Goal: Use online tool/utility: Utilize a website feature to perform a specific function

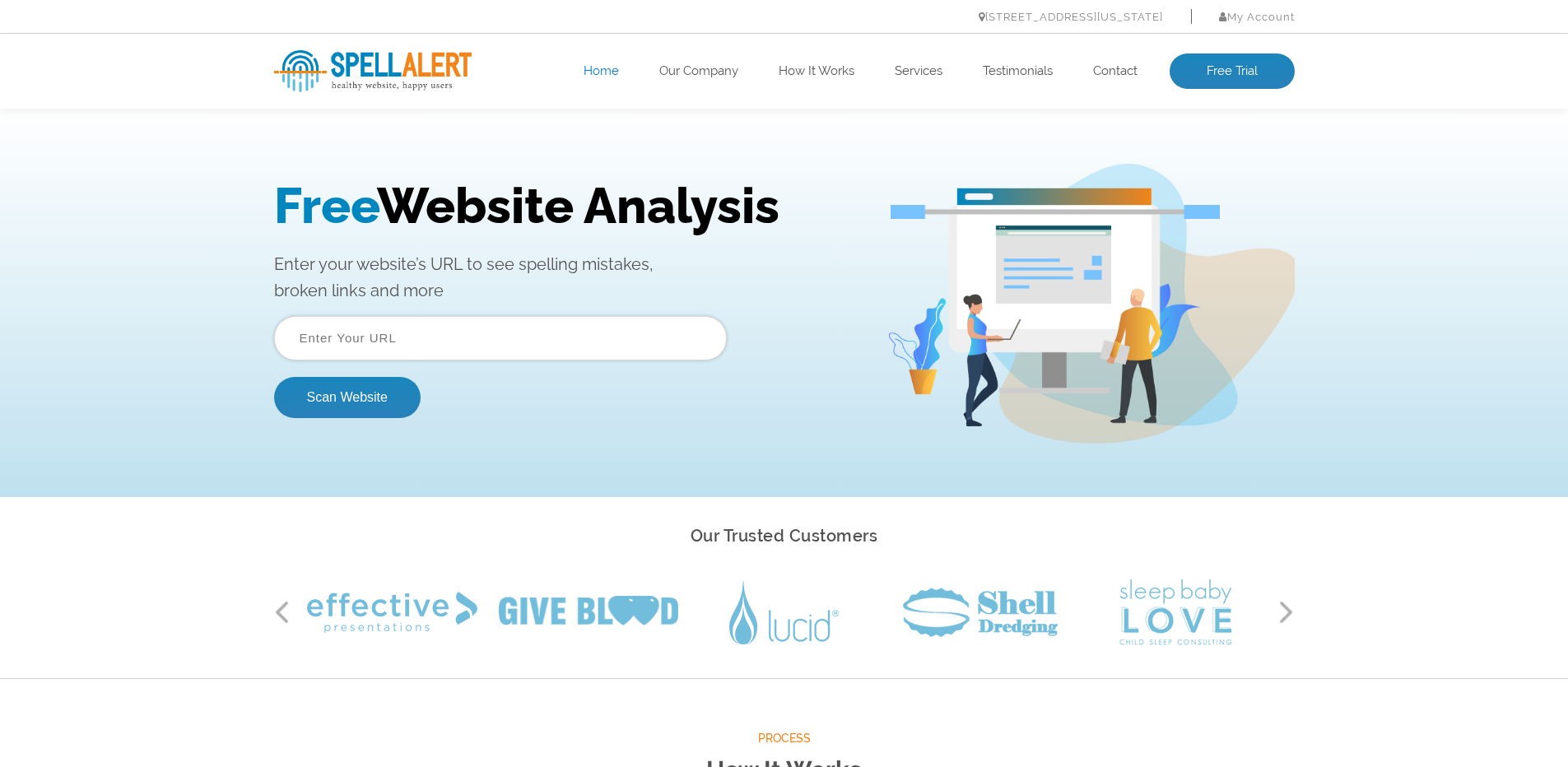
click at [483, 328] on input "text" at bounding box center [501, 337] width 453 height 44
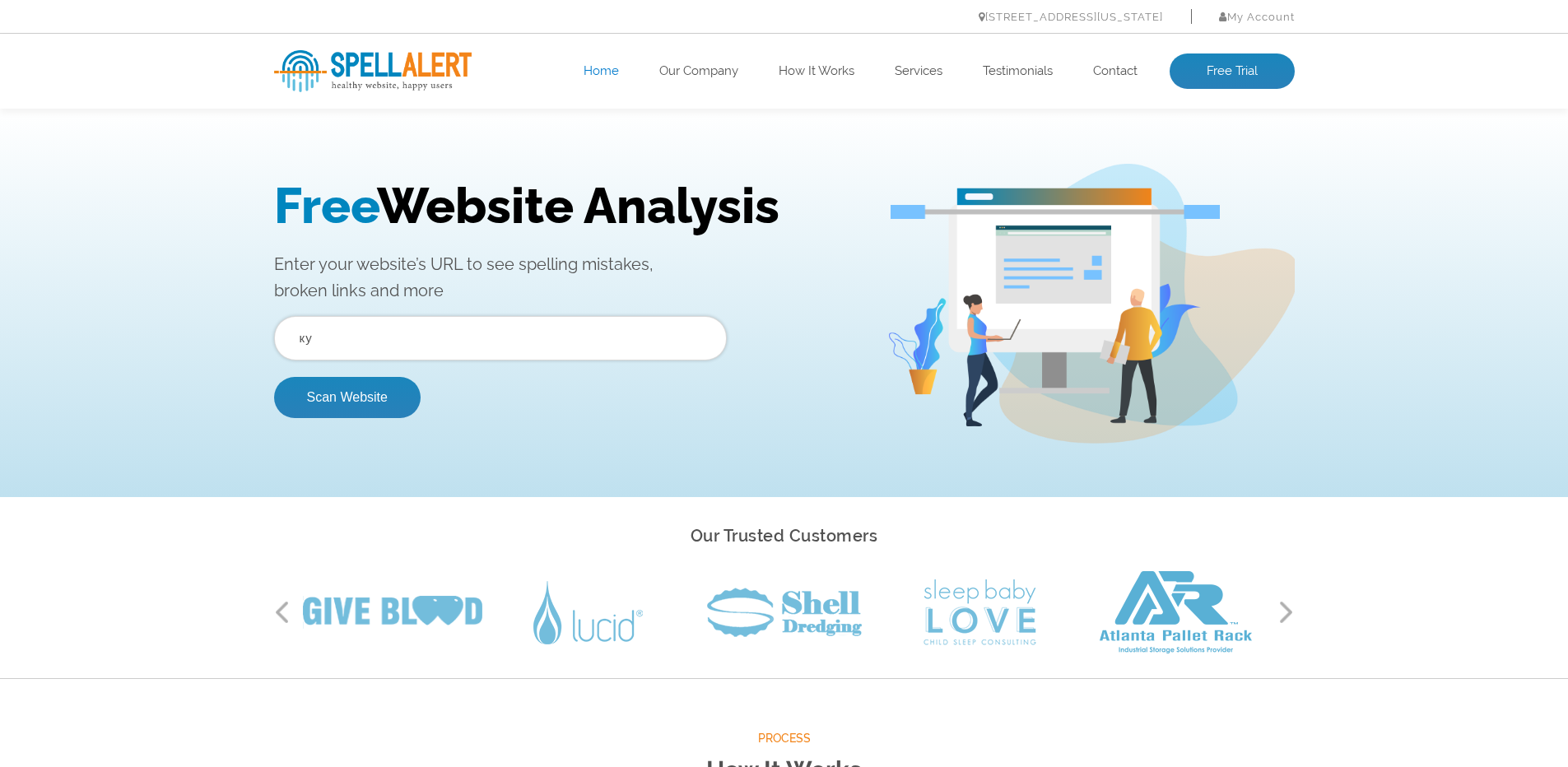
type input "к"
type input "redlee.group"
click at [274, 377] on button "Scan Website" at bounding box center [347, 398] width 146 height 42
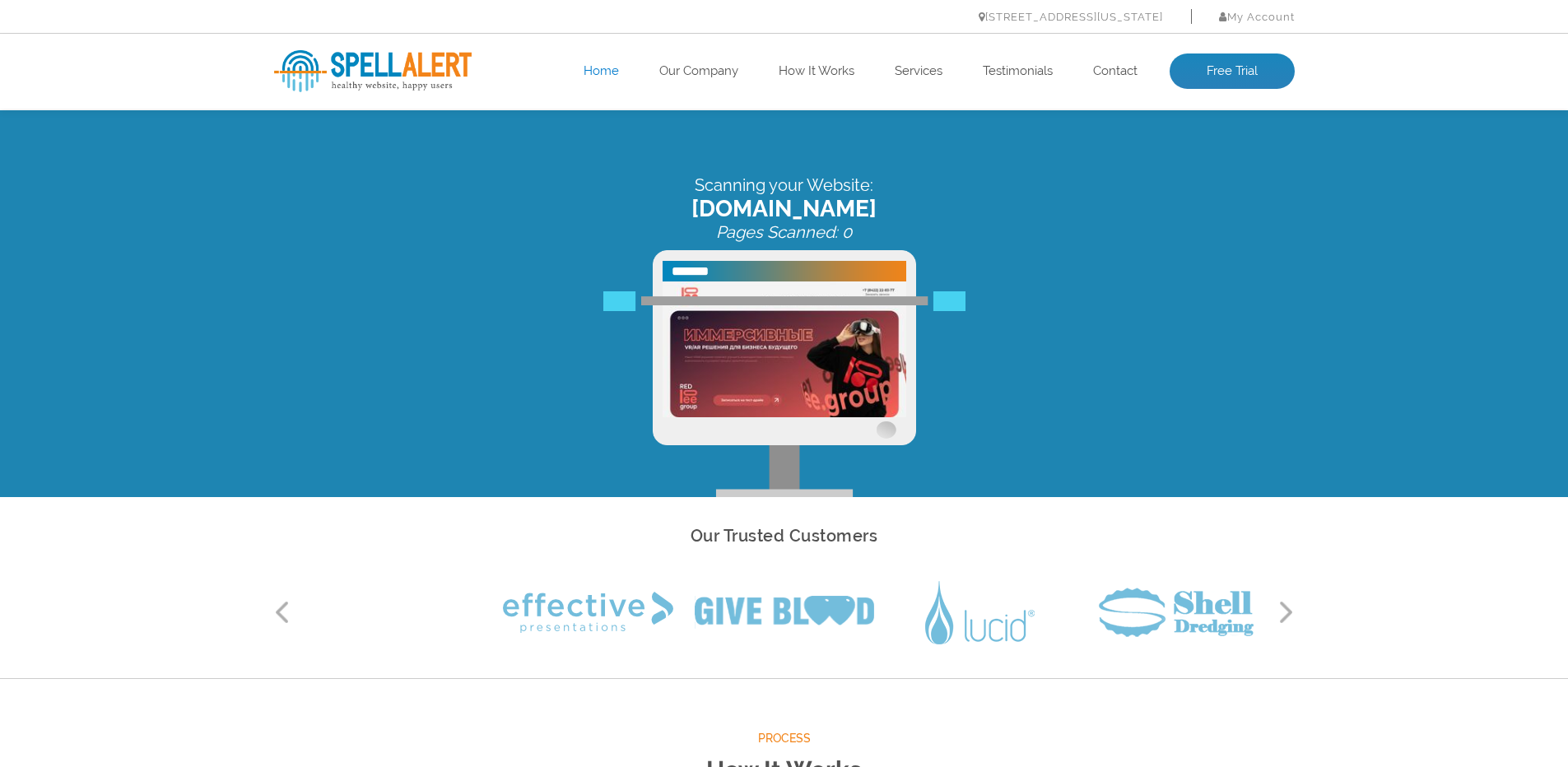
click at [540, 340] on div "Scanning your Website: redlee.group Pages Scanned: 0" at bounding box center [784, 336] width 1045 height 322
drag, startPoint x: 612, startPoint y: 357, endPoint x: 610, endPoint y: 367, distance: 10.2
click at [610, 367] on div "Scanning your Website: redlee.group Pages Scanned: 9" at bounding box center [784, 336] width 1045 height 322
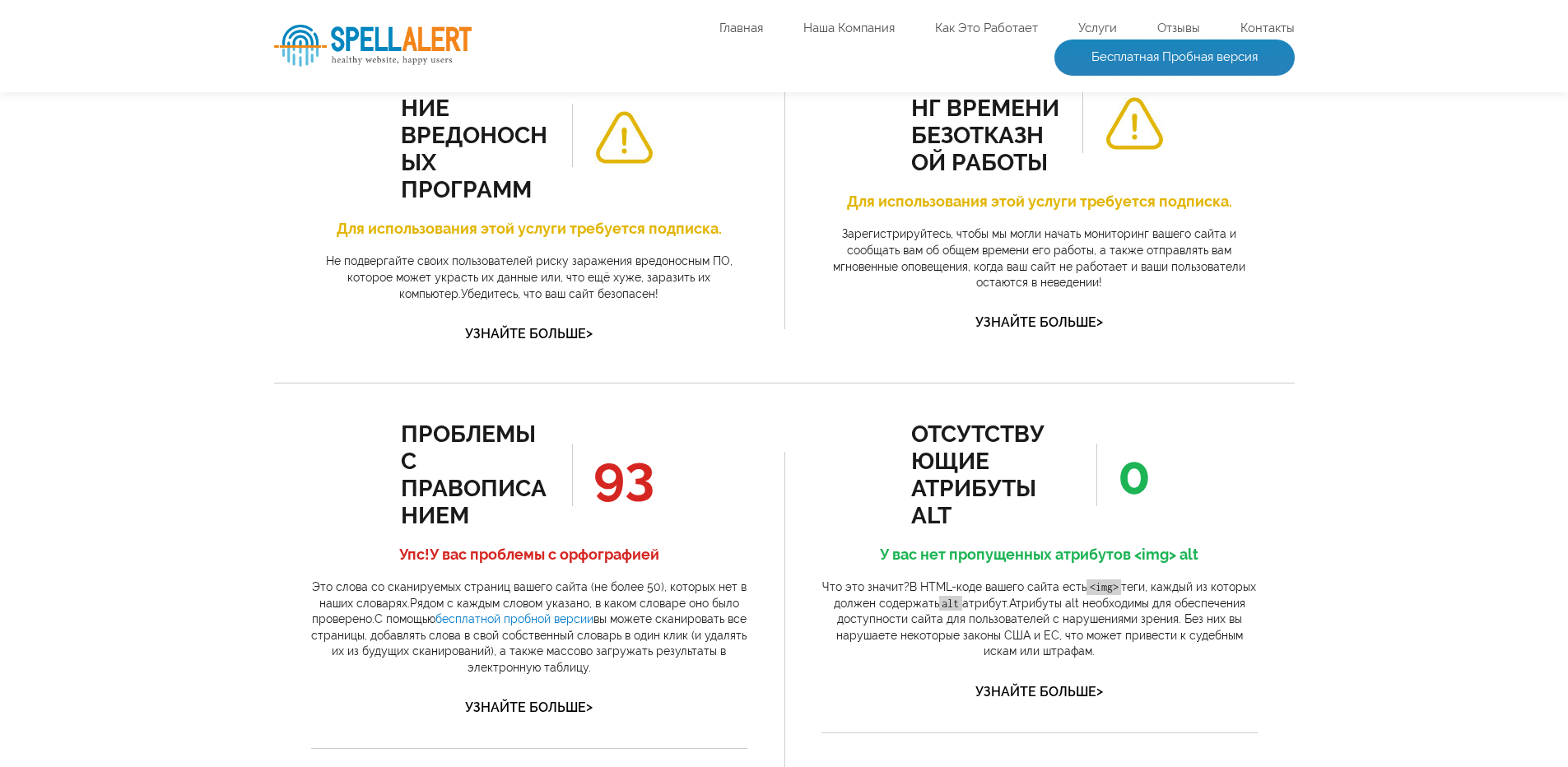
scroll to position [789, 0]
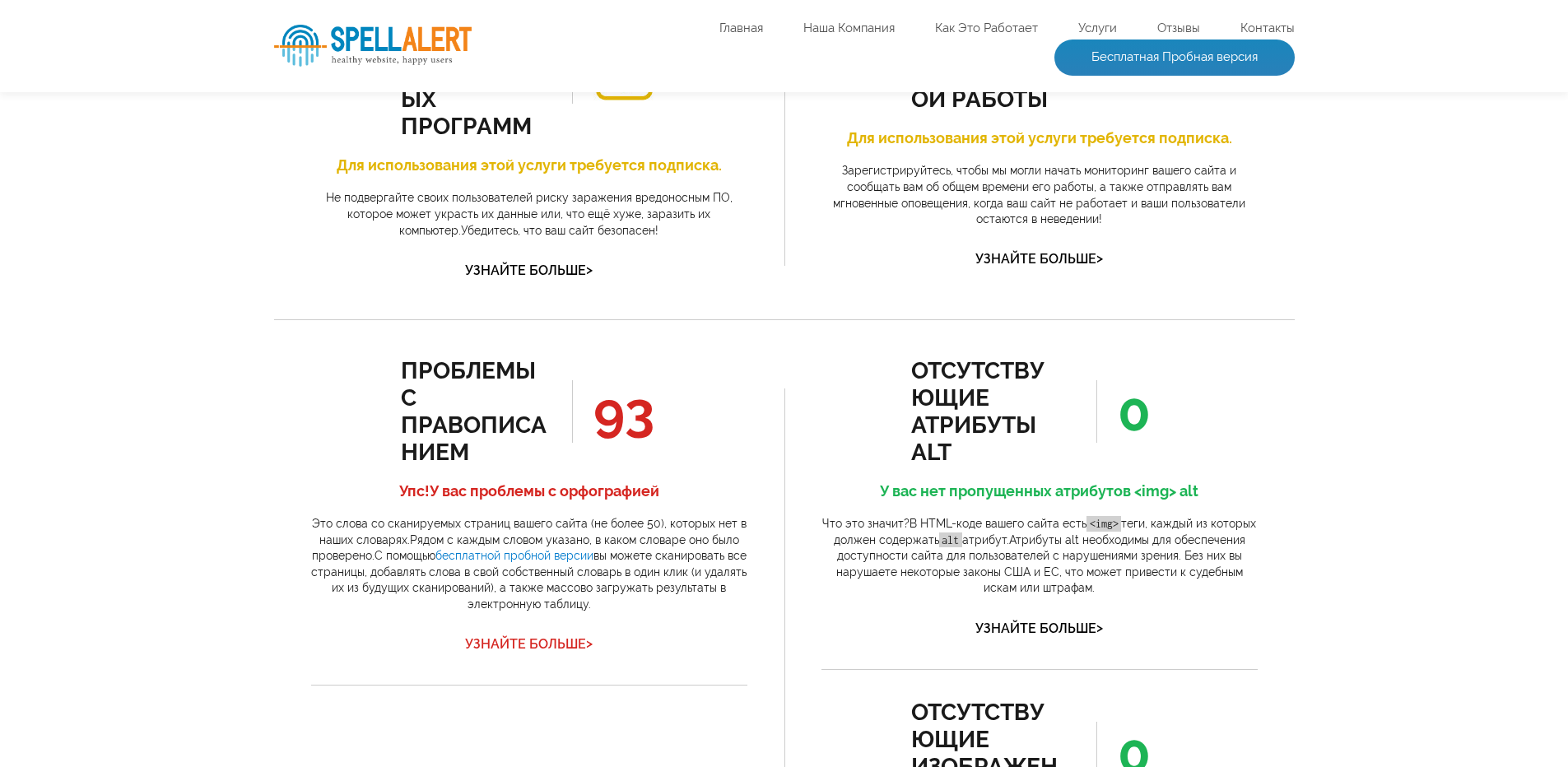
click at [549, 642] on ya-tr-span "Узнайте больше" at bounding box center [525, 643] width 121 height 15
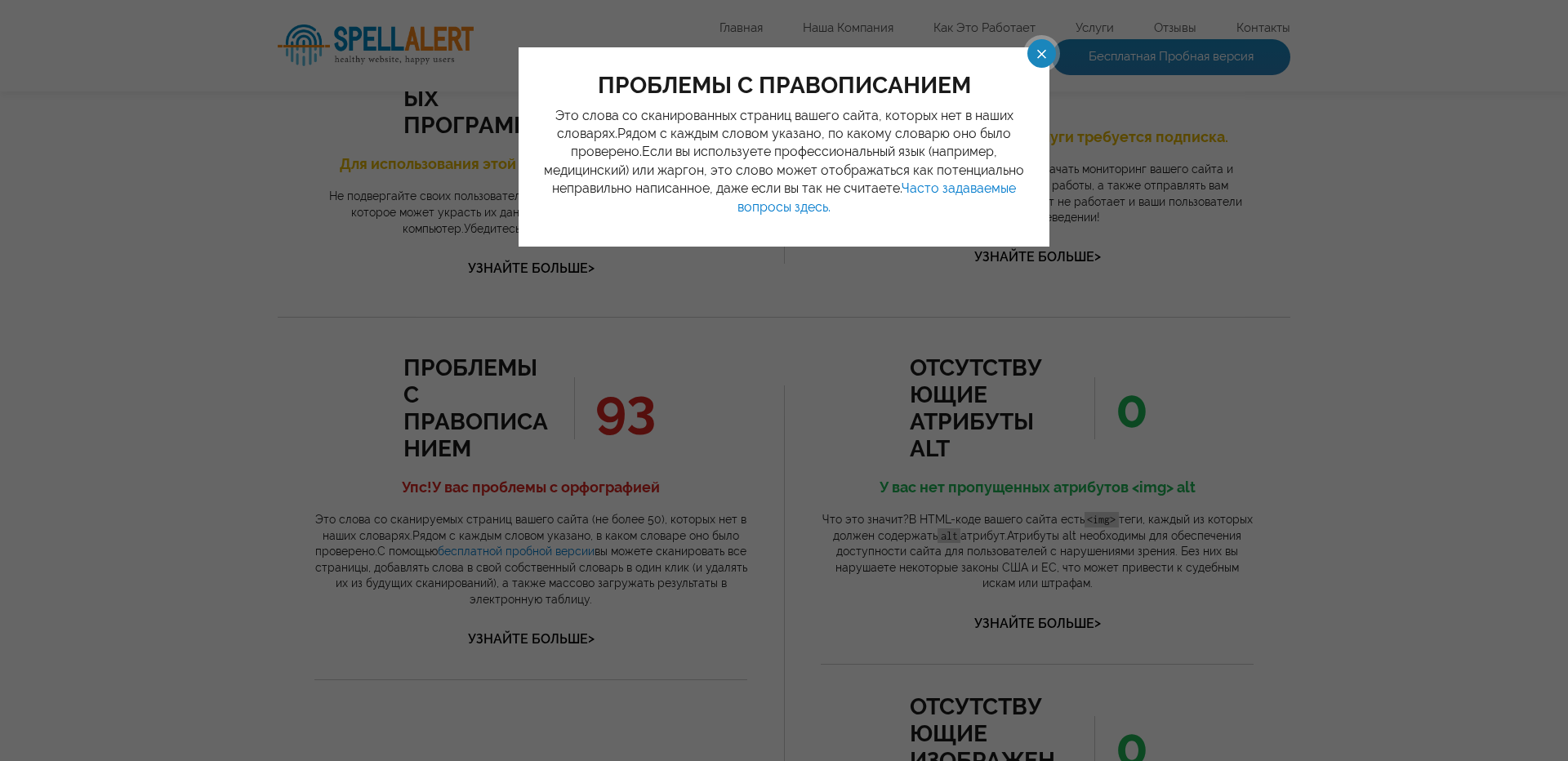
click at [833, 355] on div "проблемы с правописанием Это слова со сканированных страниц вашего сайта, котор…" at bounding box center [784, 380] width 1568 height 761
